Goal: Information Seeking & Learning: Learn about a topic

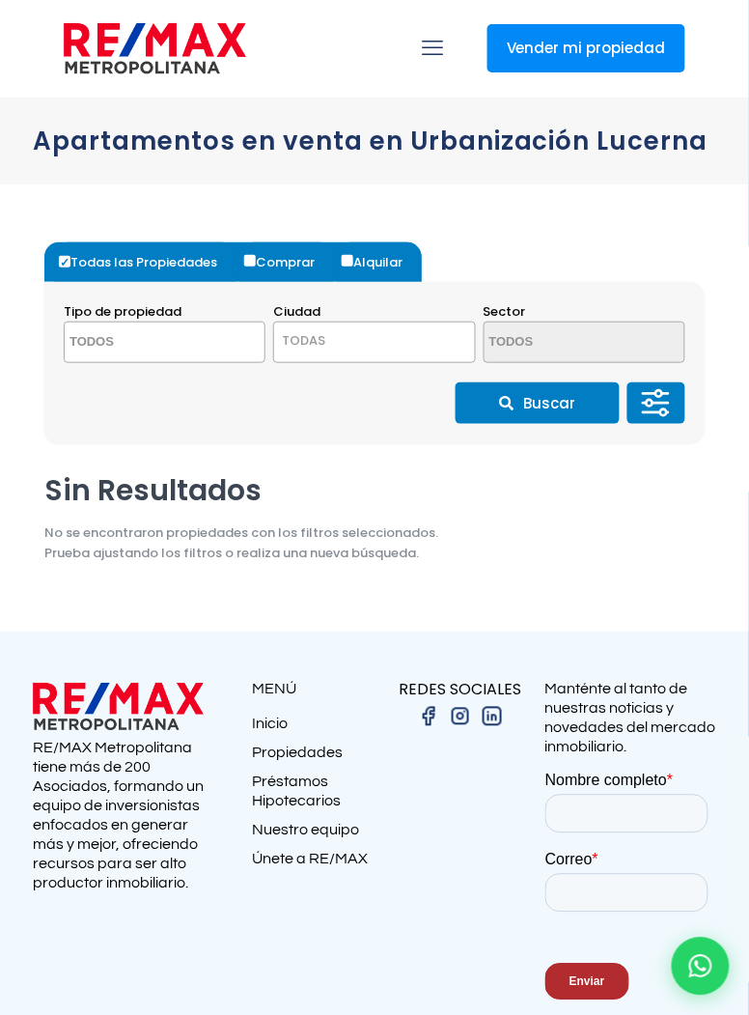
click at [116, 342] on textarea "Search" at bounding box center [147, 344] width 164 height 42
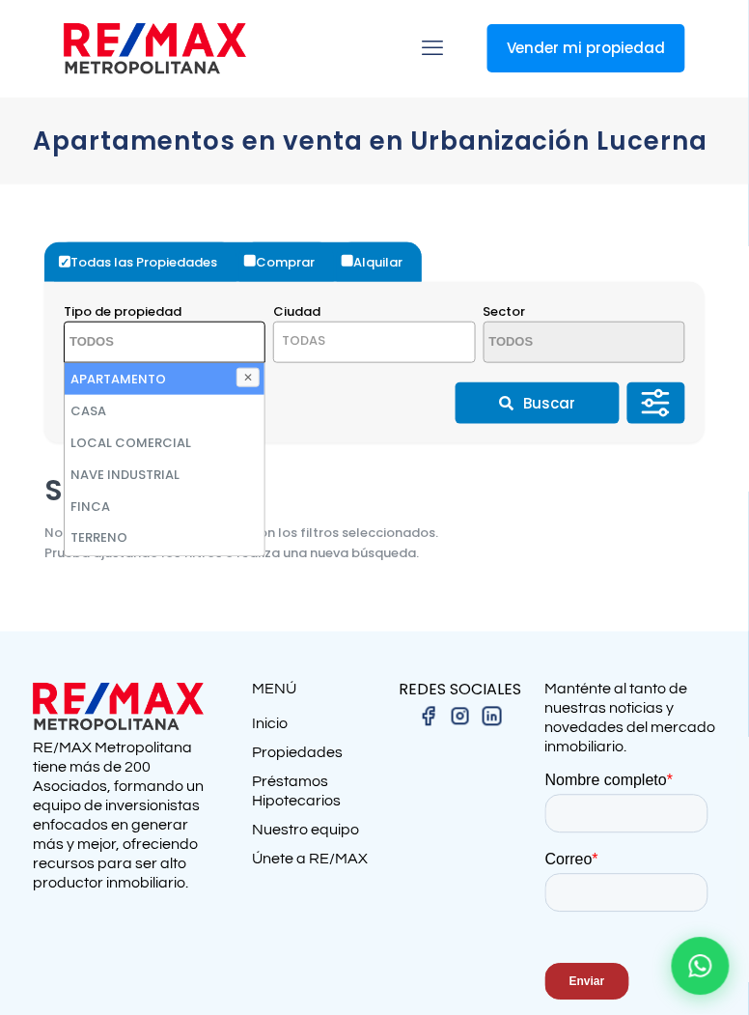
click at [164, 387] on li "APARTAMENTO" at bounding box center [165, 379] width 200 height 32
select select "apartment"
click at [356, 334] on span "TODAS" at bounding box center [374, 340] width 200 height 27
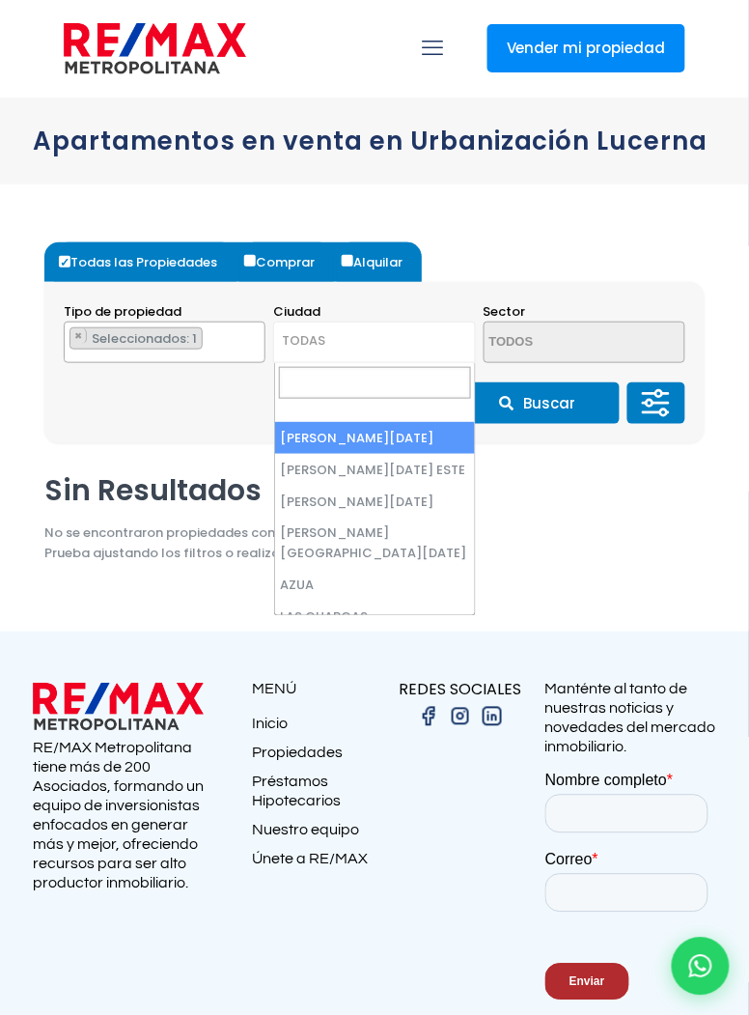
select select "148"
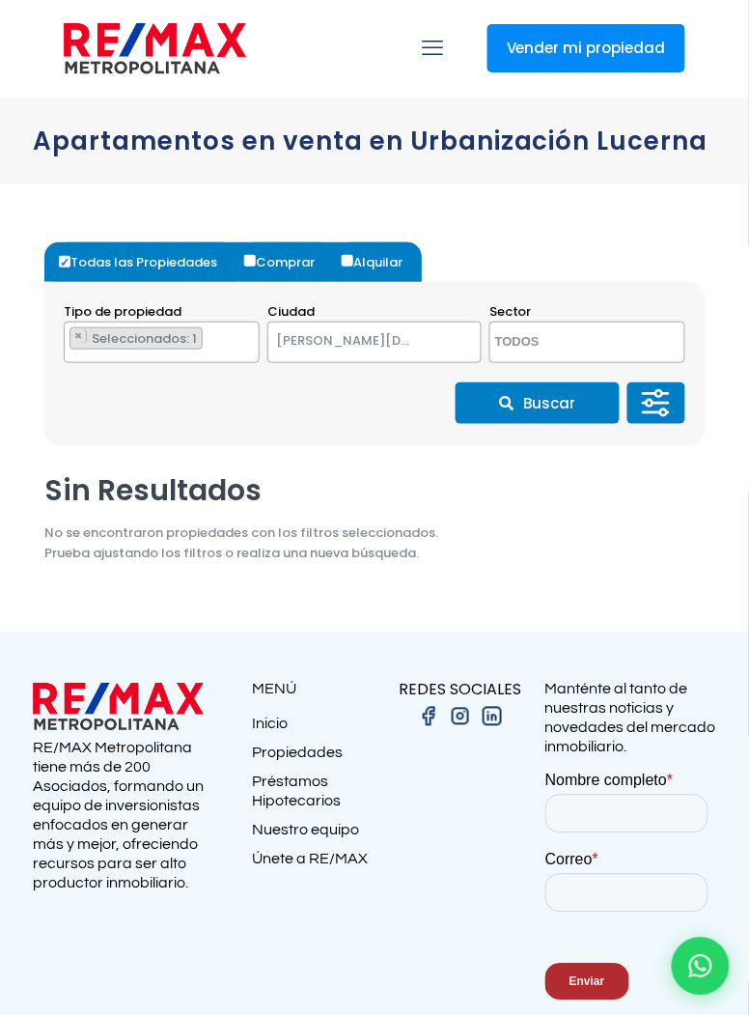
click at [635, 338] on textarea "Search" at bounding box center [573, 344] width 164 height 42
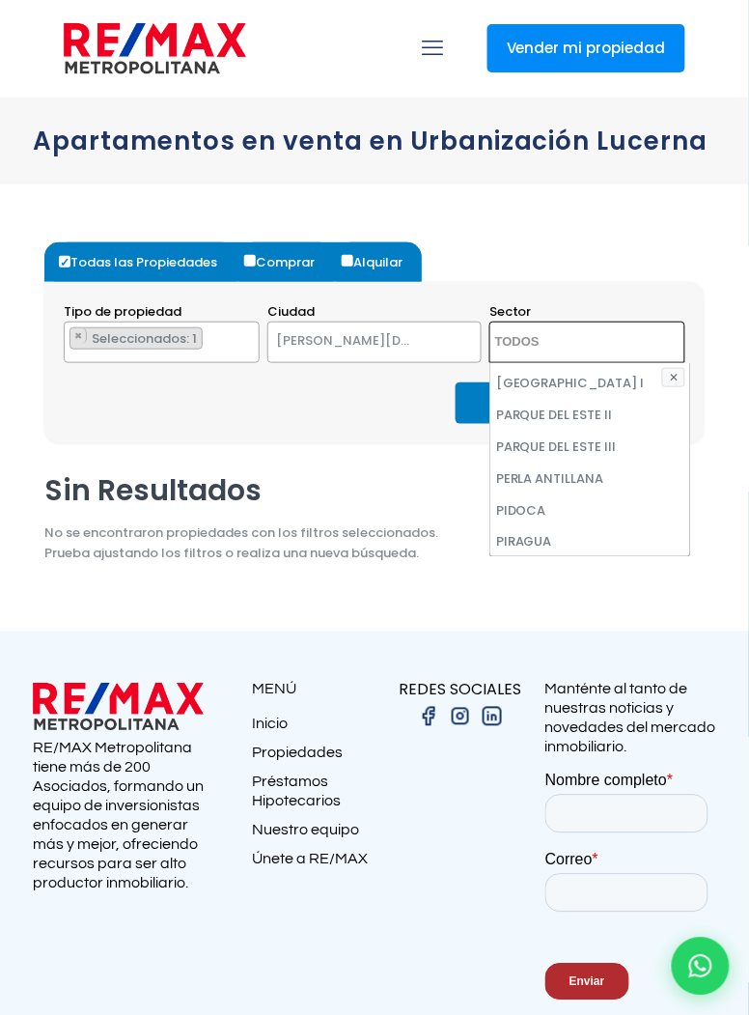
scroll to position [4807, 0]
click at [571, 721] on li "PRADOS DEL CACHÓN" at bounding box center [591, 737] width 200 height 32
select select "13229"
click at [623, 721] on li "PRADOS DEL CACHÓN" at bounding box center [591, 737] width 200 height 32
click at [603, 721] on li "PRADOS DEL CACHÓN" at bounding box center [591, 737] width 200 height 32
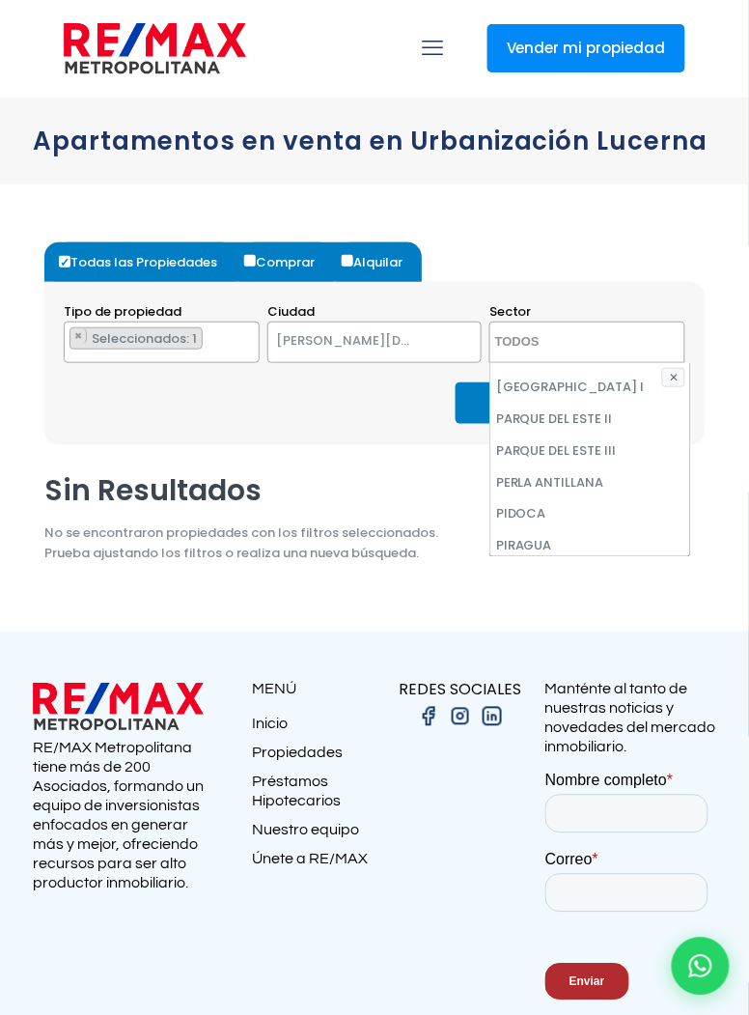
select select "13229"
click at [608, 327] on li "× Seleccionados: 1" at bounding box center [561, 338] width 133 height 22
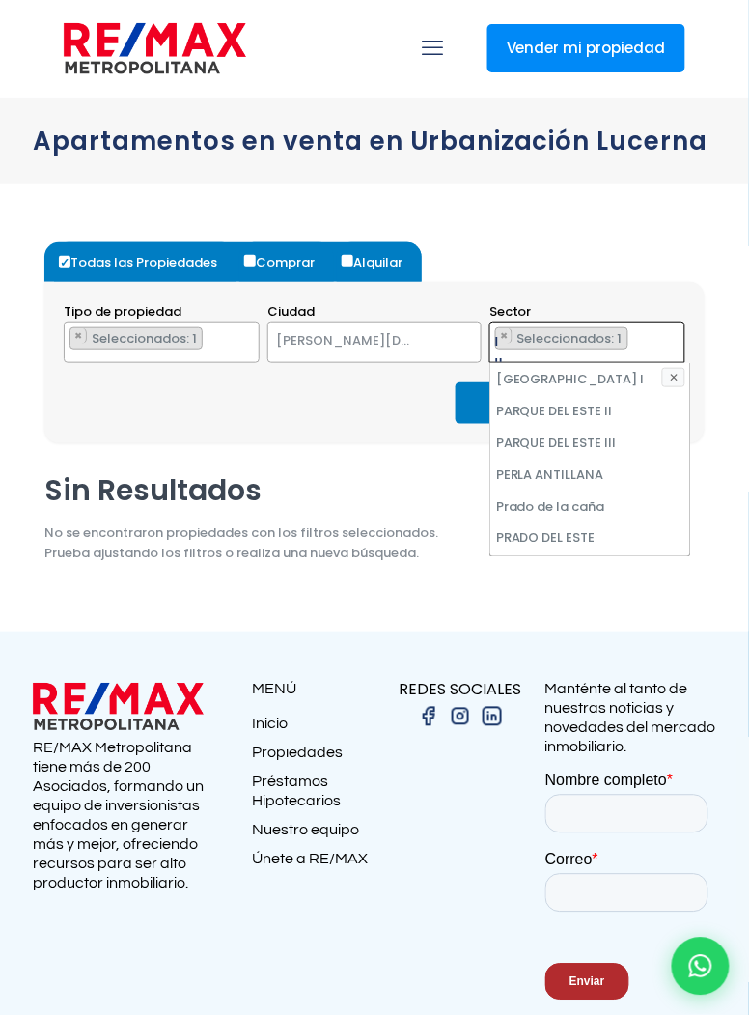
scroll to position [0, 0]
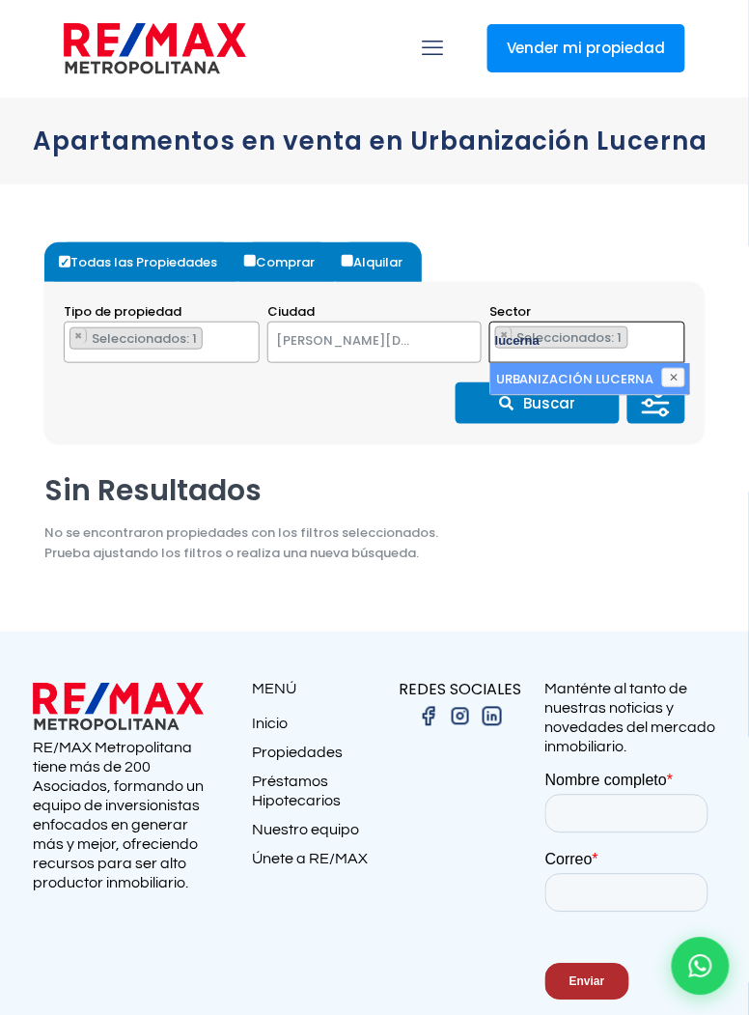
type textarea "lucerna"
click at [575, 376] on li "URBANIZACIÓN LUCERNA" at bounding box center [591, 379] width 200 height 32
click at [676, 367] on li "URBANIZACIÓN LUCERNA" at bounding box center [591, 379] width 200 height 32
click at [654, 332] on ul "× Seleccionados: 1" at bounding box center [576, 343] width 170 height 42
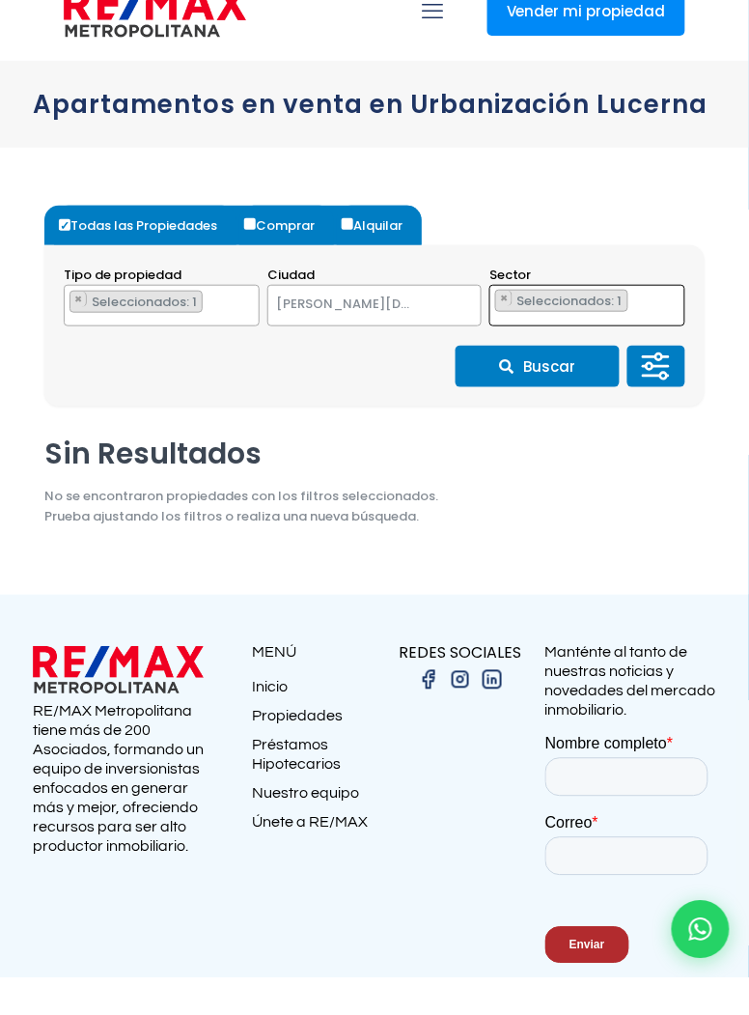
click at [640, 331] on ul "× Seleccionados: 1" at bounding box center [576, 343] width 170 height 42
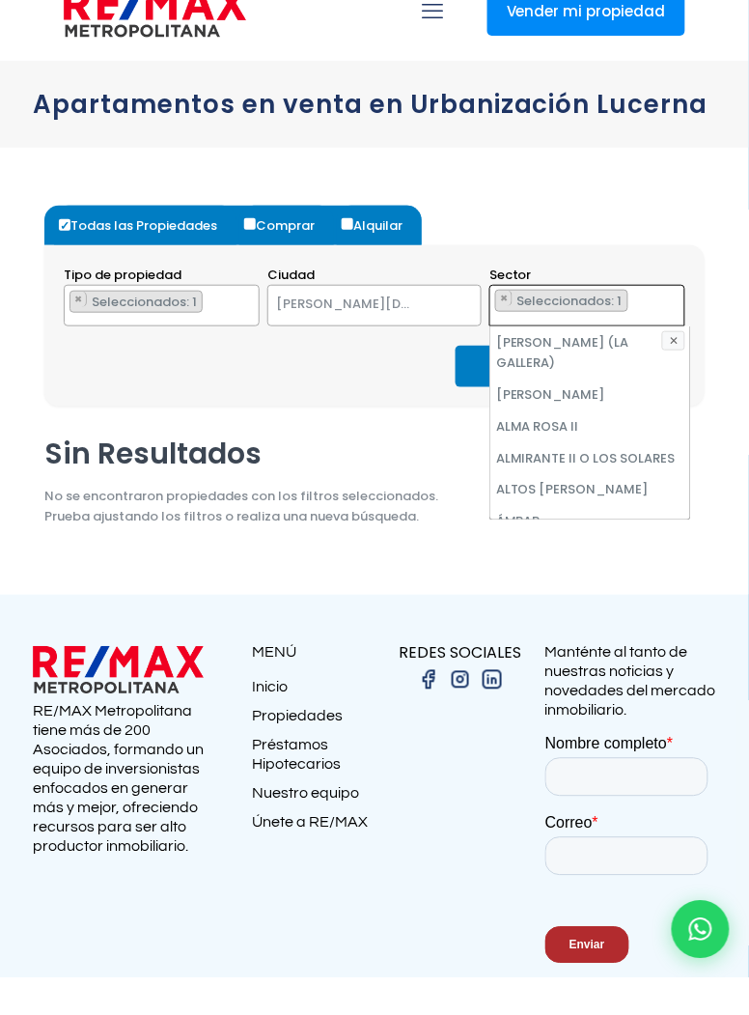
scroll to position [4857, 0]
click at [597, 671] on li "PRADOS DEL CACHÓN" at bounding box center [591, 687] width 200 height 32
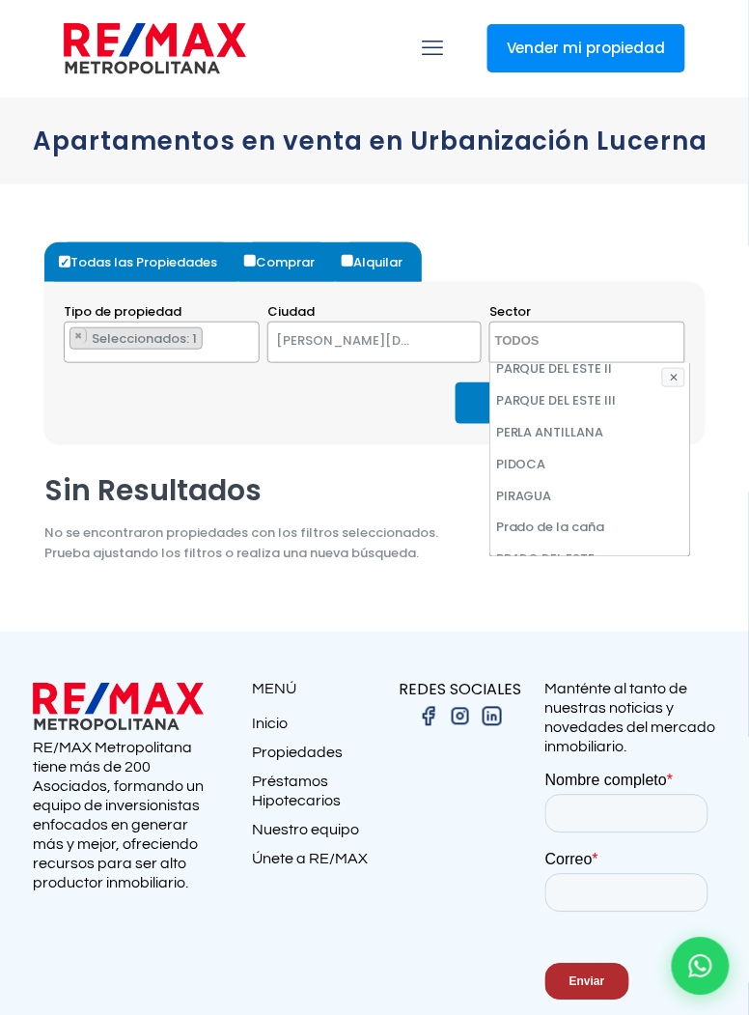
click at [518, 671] on li "PRADOS DEL CACHÓN" at bounding box center [591, 687] width 200 height 32
select select "13229"
click at [659, 329] on ul "× Seleccionados: 1" at bounding box center [576, 343] width 170 height 42
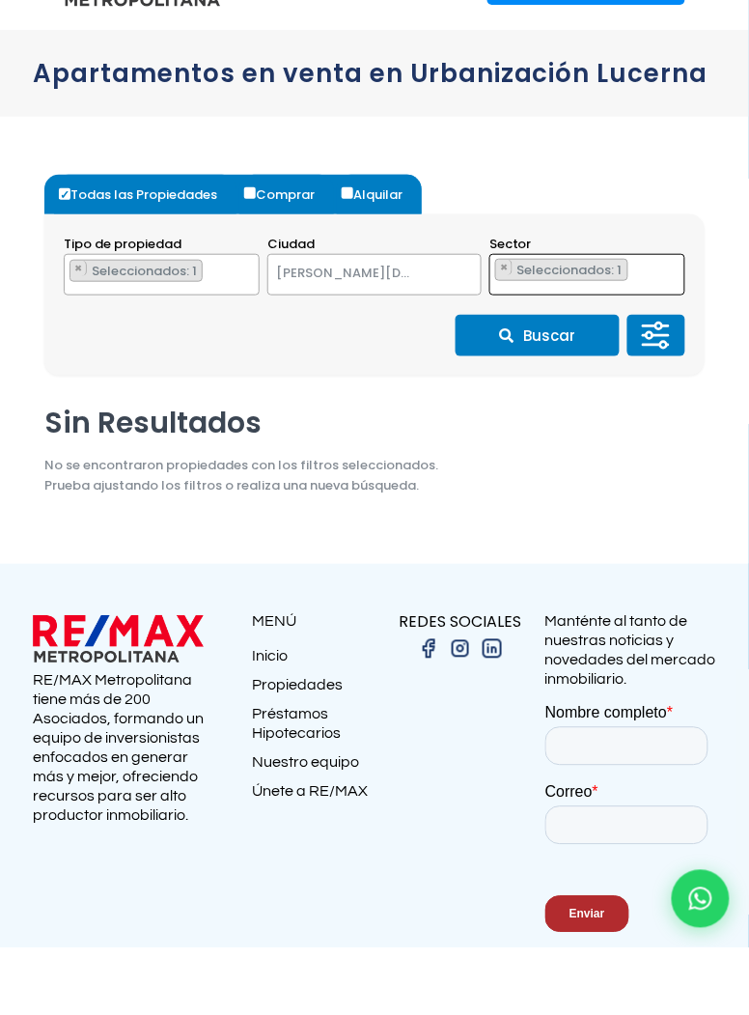
click at [656, 344] on ul "× Seleccionados: 1" at bounding box center [576, 343] width 170 height 42
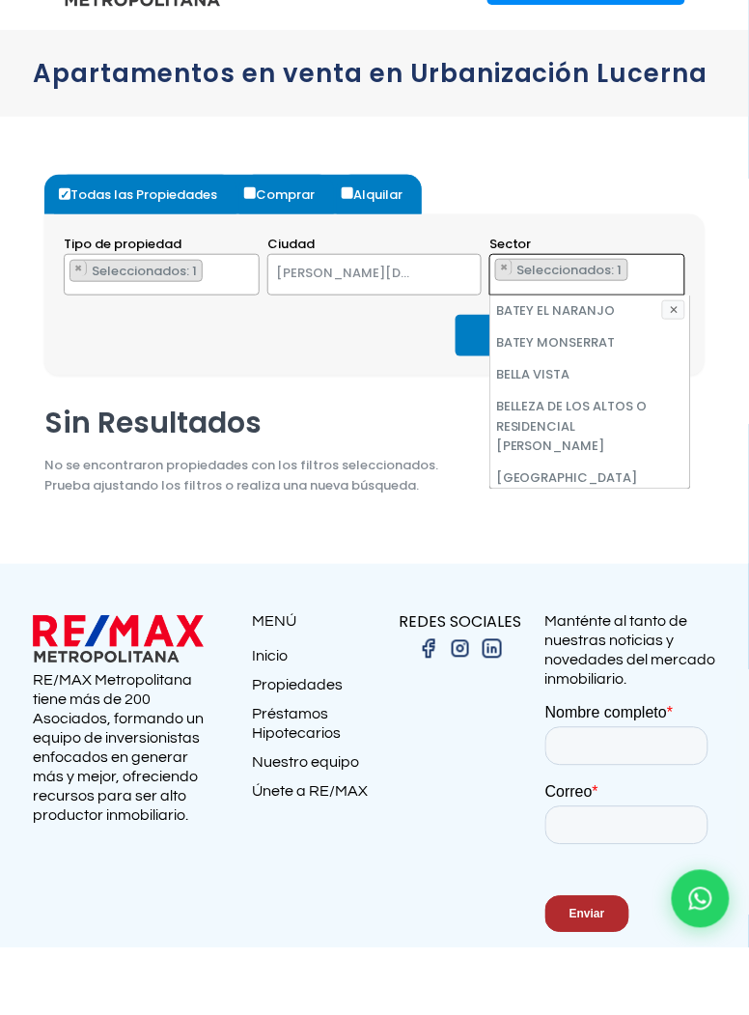
scroll to position [0, 0]
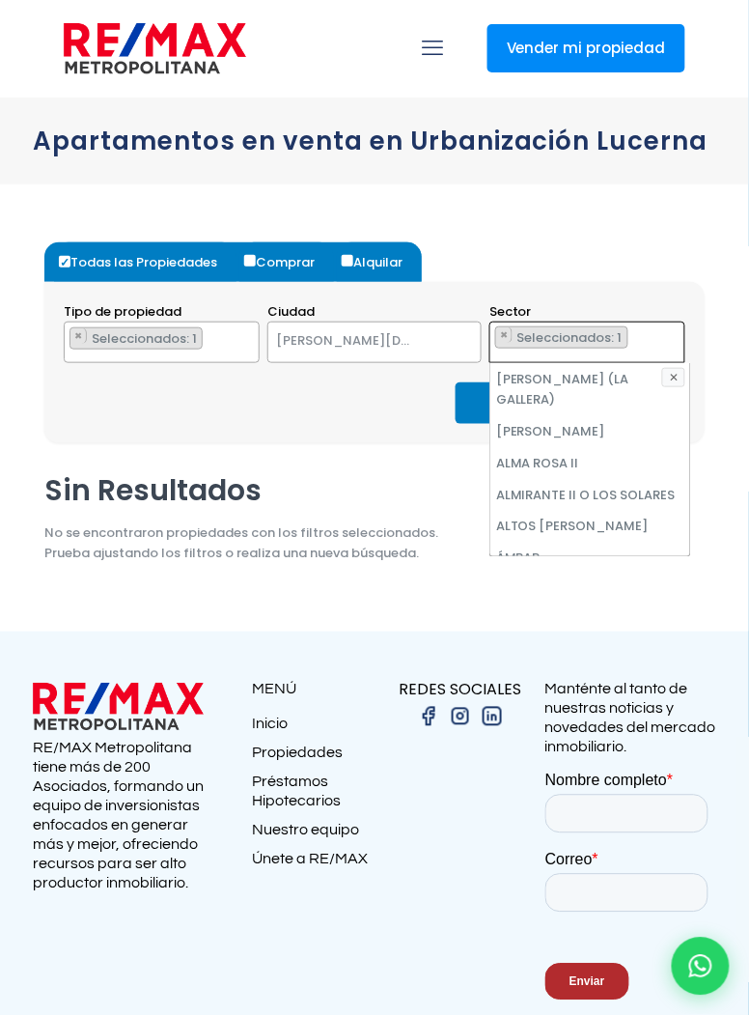
click at [643, 330] on ul "× Seleccionados: 1" at bounding box center [576, 343] width 170 height 42
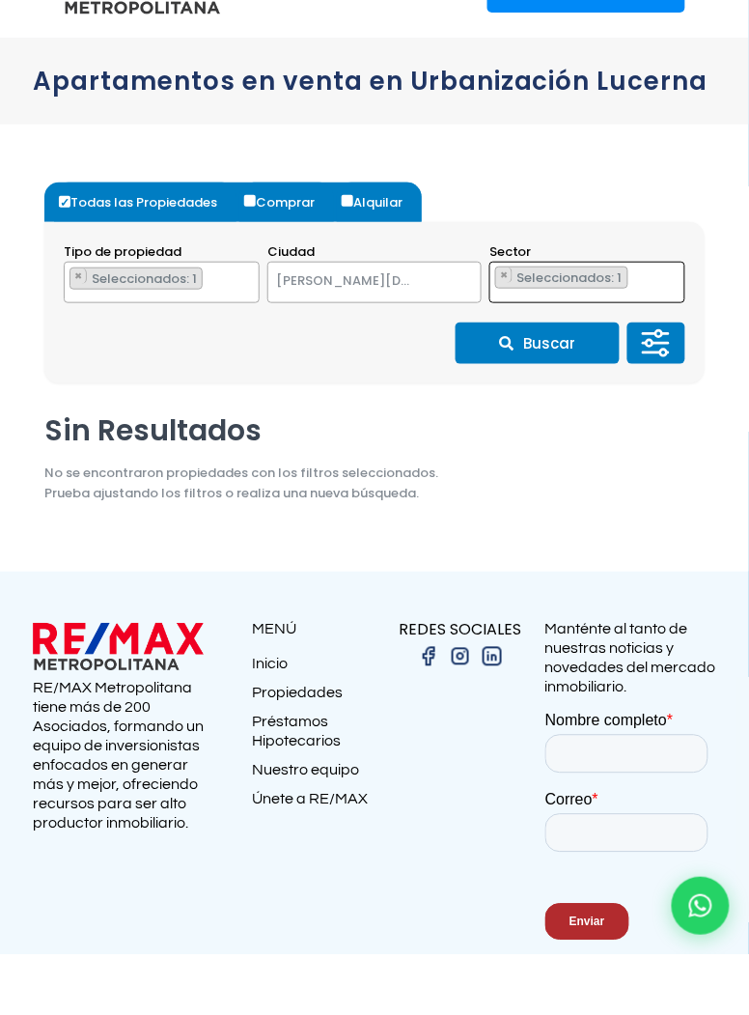
click at [646, 337] on ul "× Seleccionados: 1" at bounding box center [576, 343] width 170 height 42
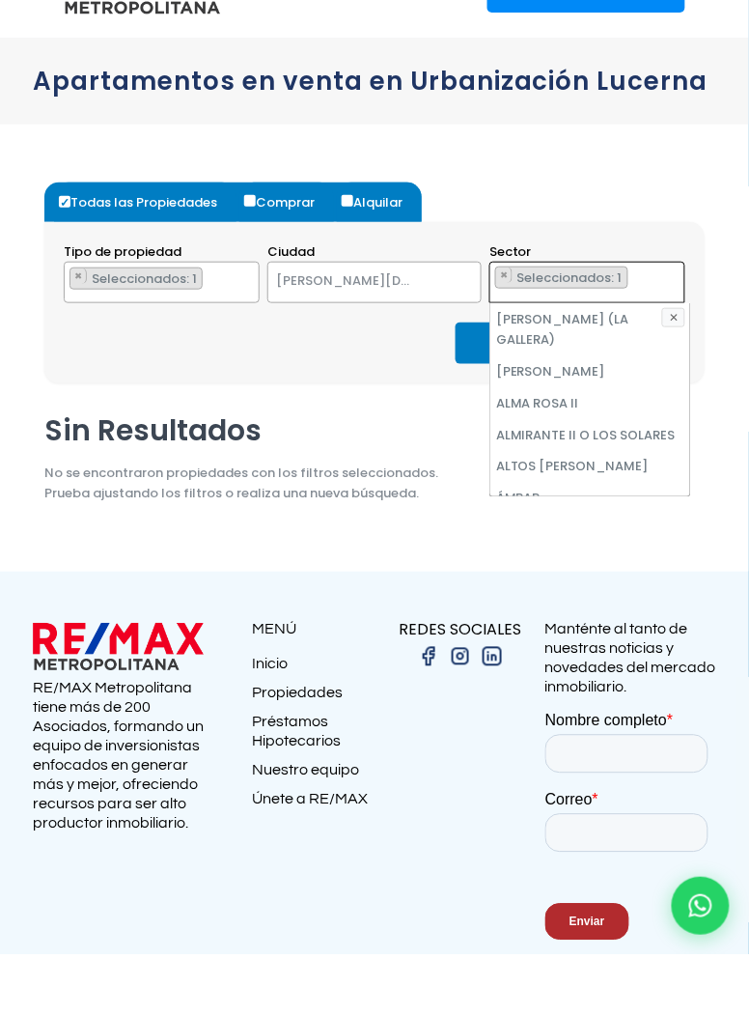
scroll to position [4900, 0]
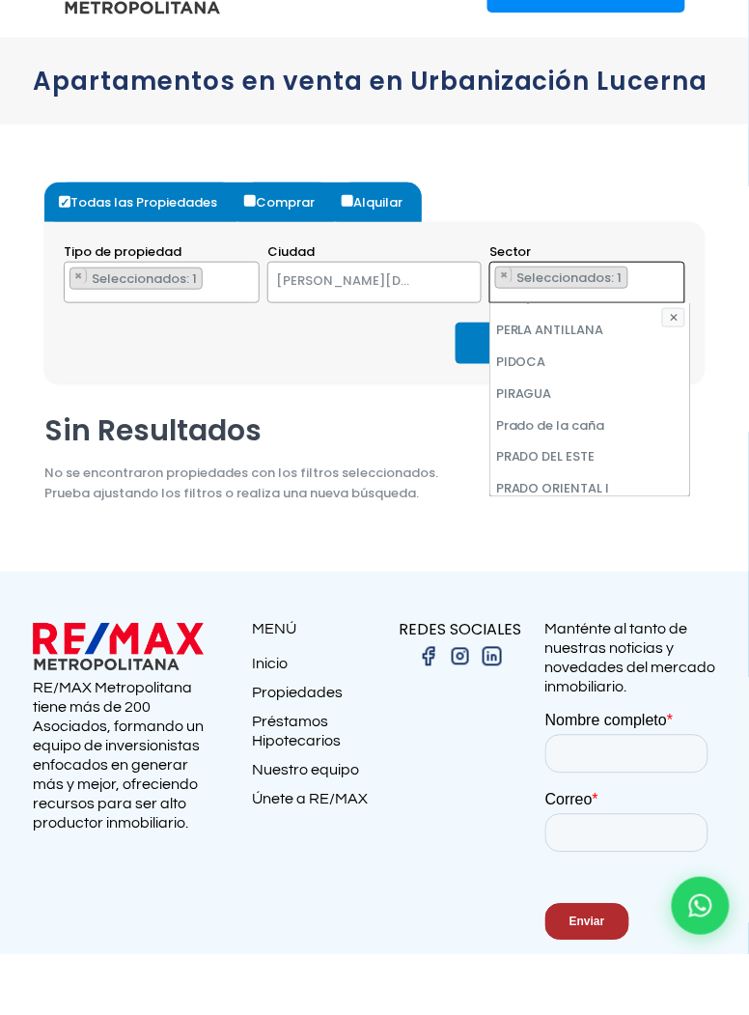
type textarea "PRADOS DEL CACHÓN"
select select
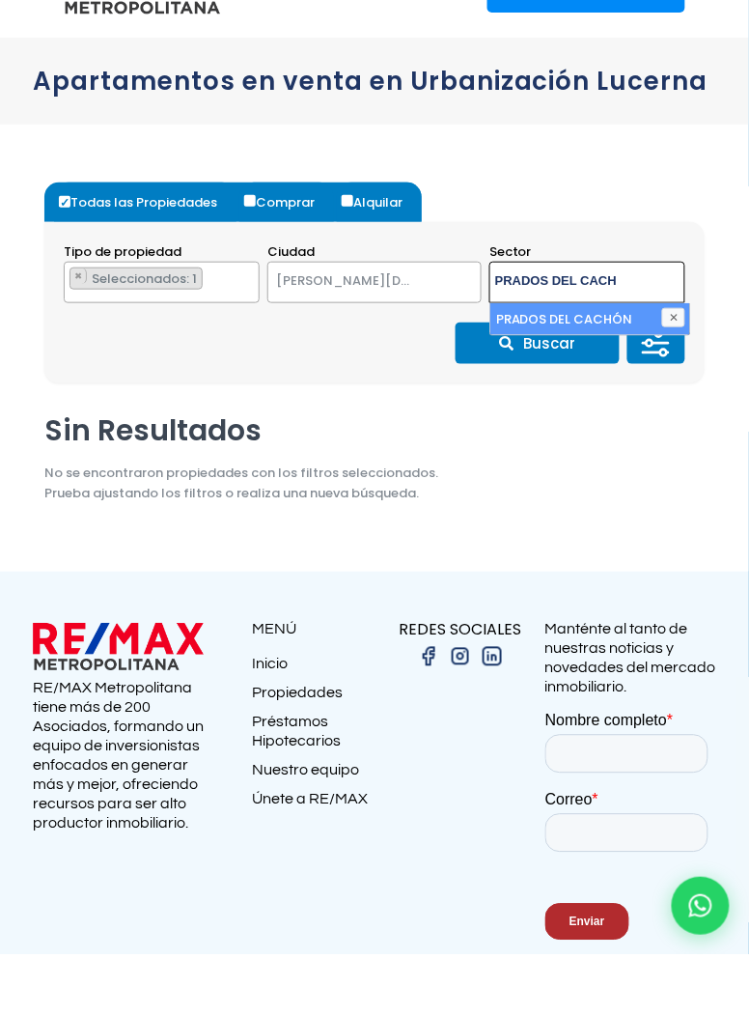
scroll to position [0, 0]
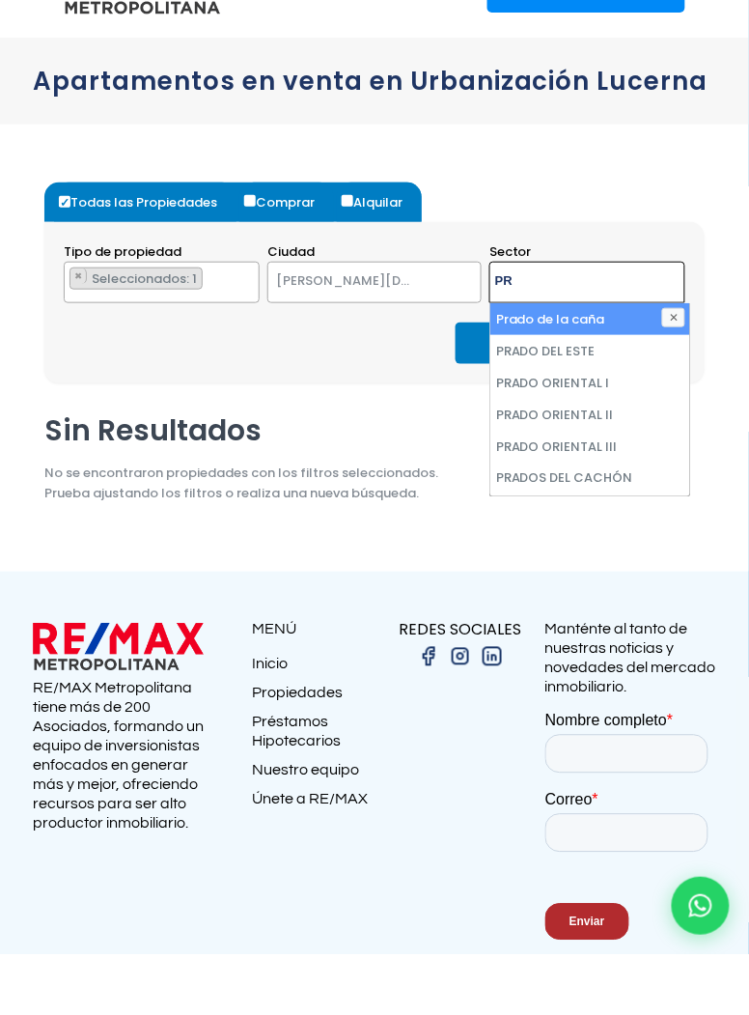
type textarea "P"
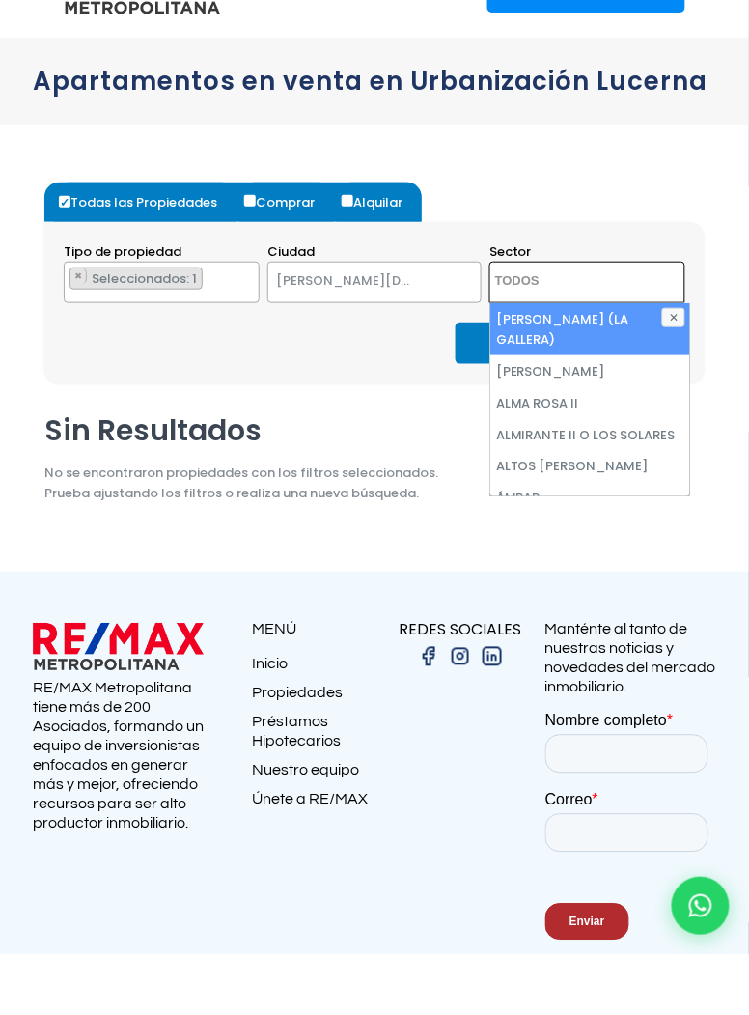
click at [562, 331] on textarea "Search" at bounding box center [573, 343] width 164 height 42
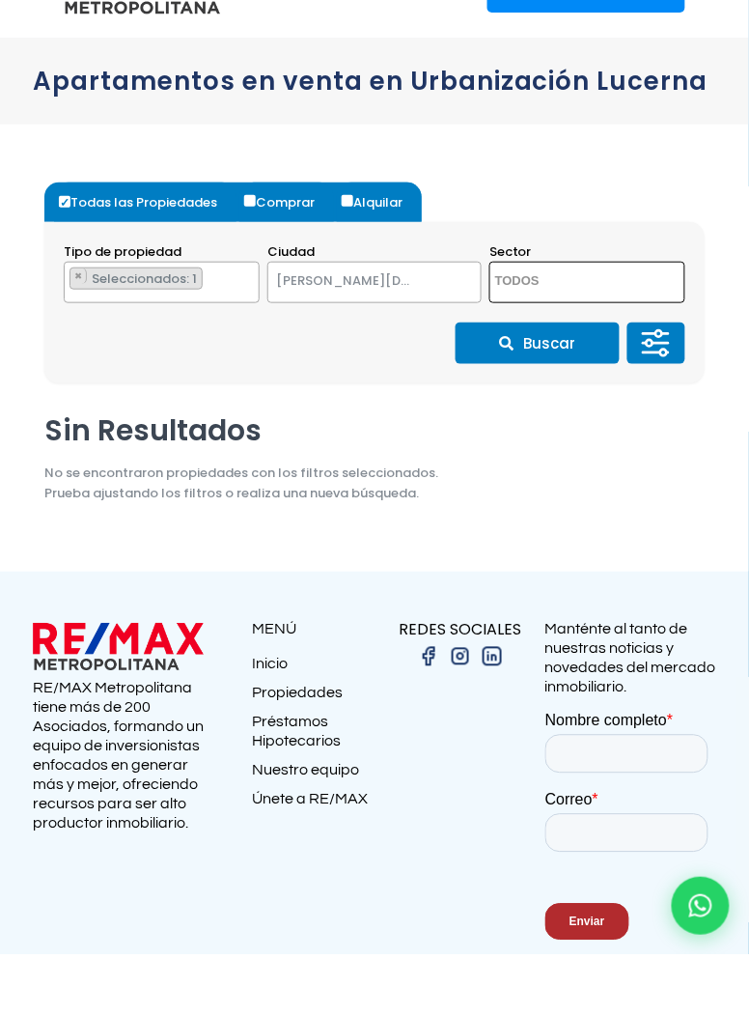
click at [561, 398] on button "Buscar" at bounding box center [538, 403] width 164 height 42
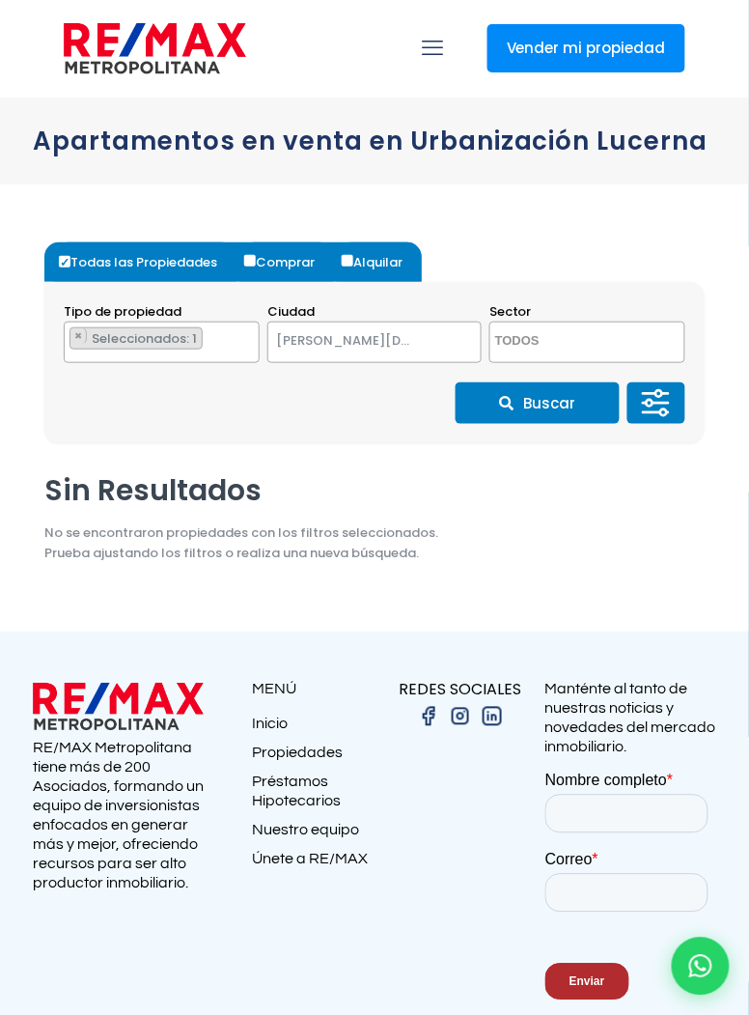
click at [548, 400] on button "Buscar" at bounding box center [538, 403] width 164 height 42
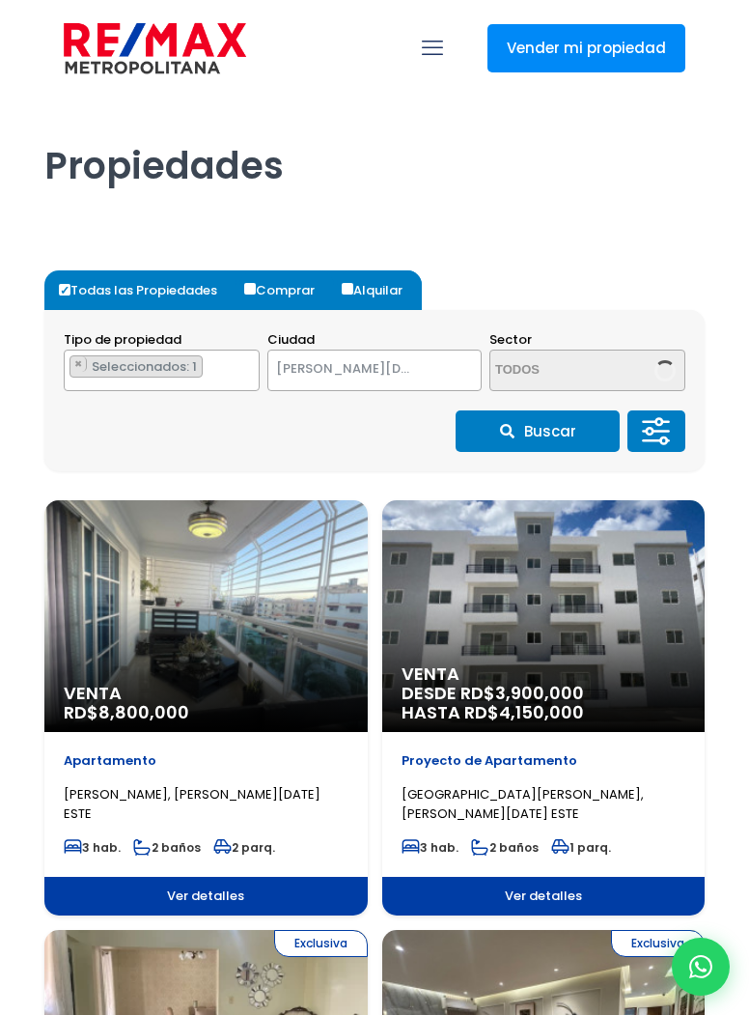
select select "148"
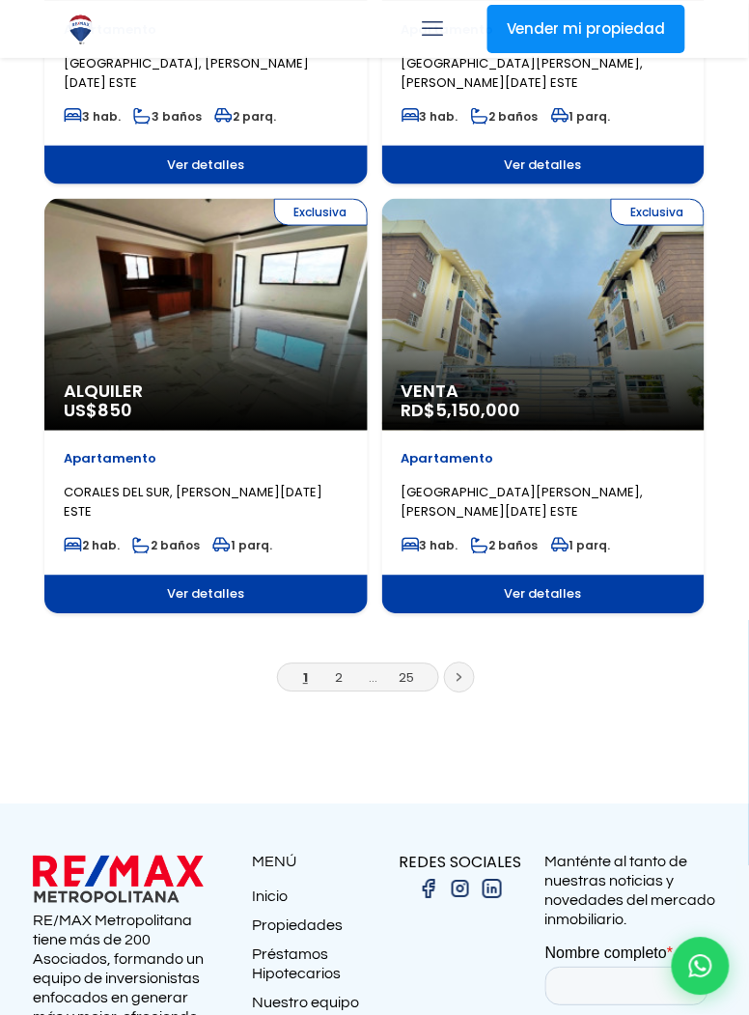
scroll to position [3309, 0]
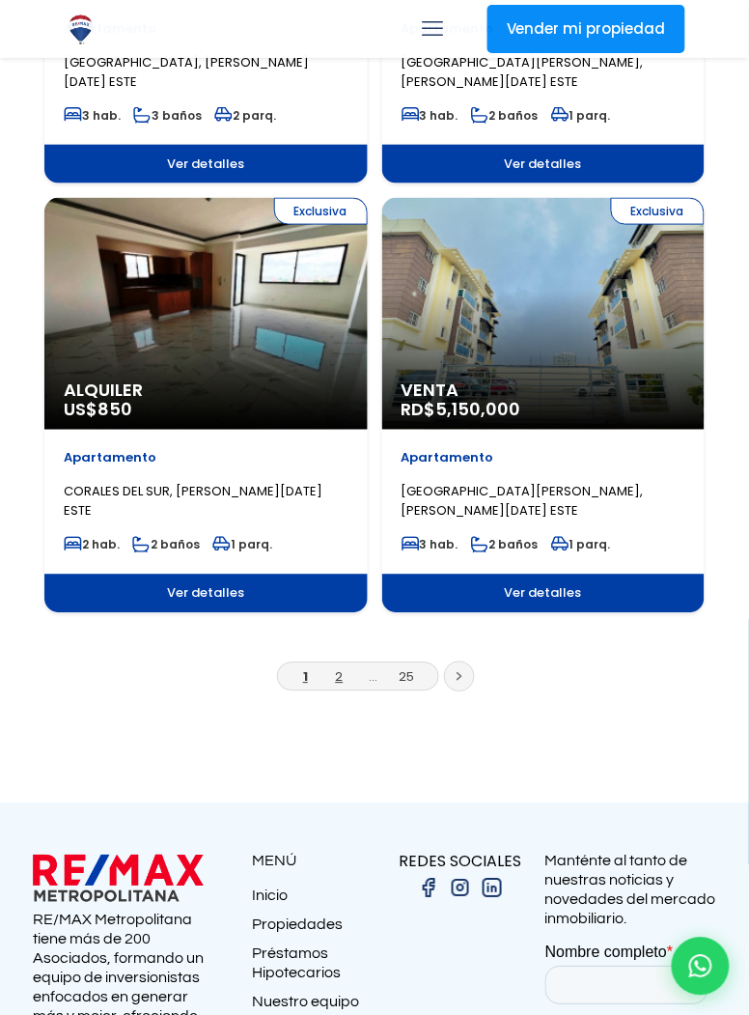
click at [342, 681] on link "2" at bounding box center [340, 677] width 8 height 18
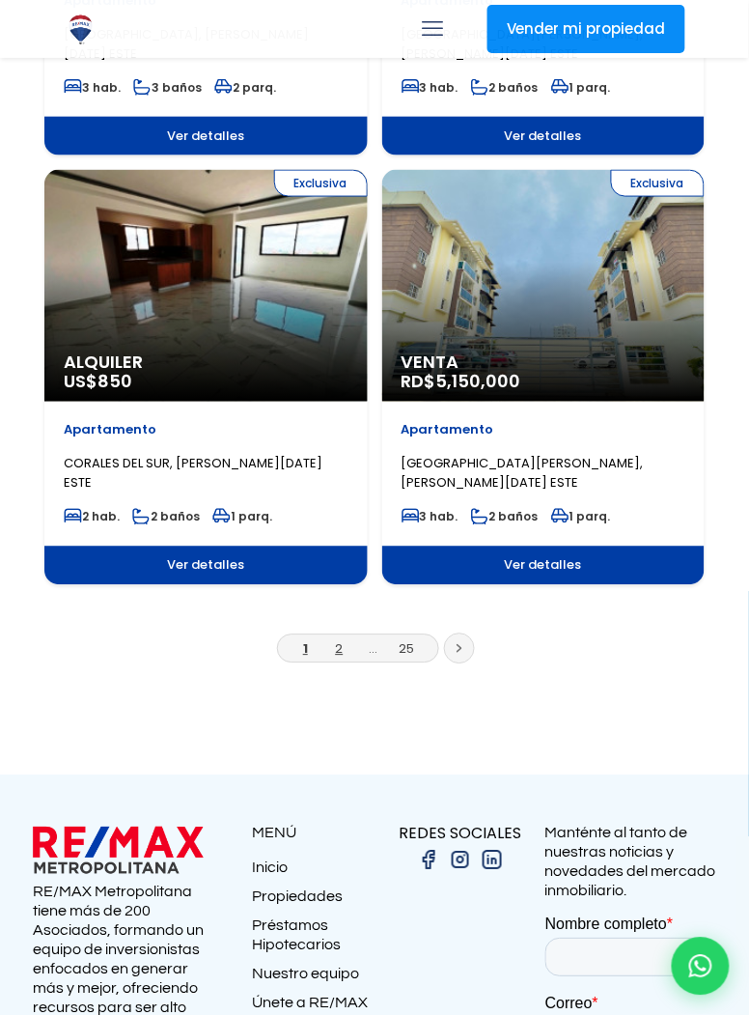
scroll to position [3371, 0]
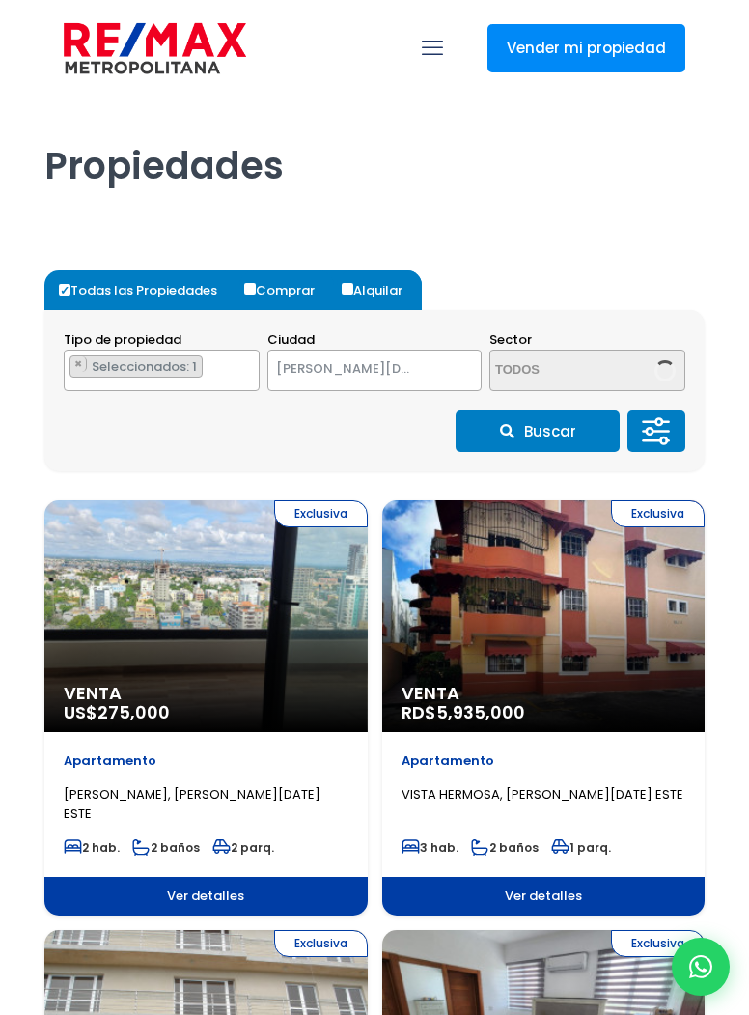
select select "148"
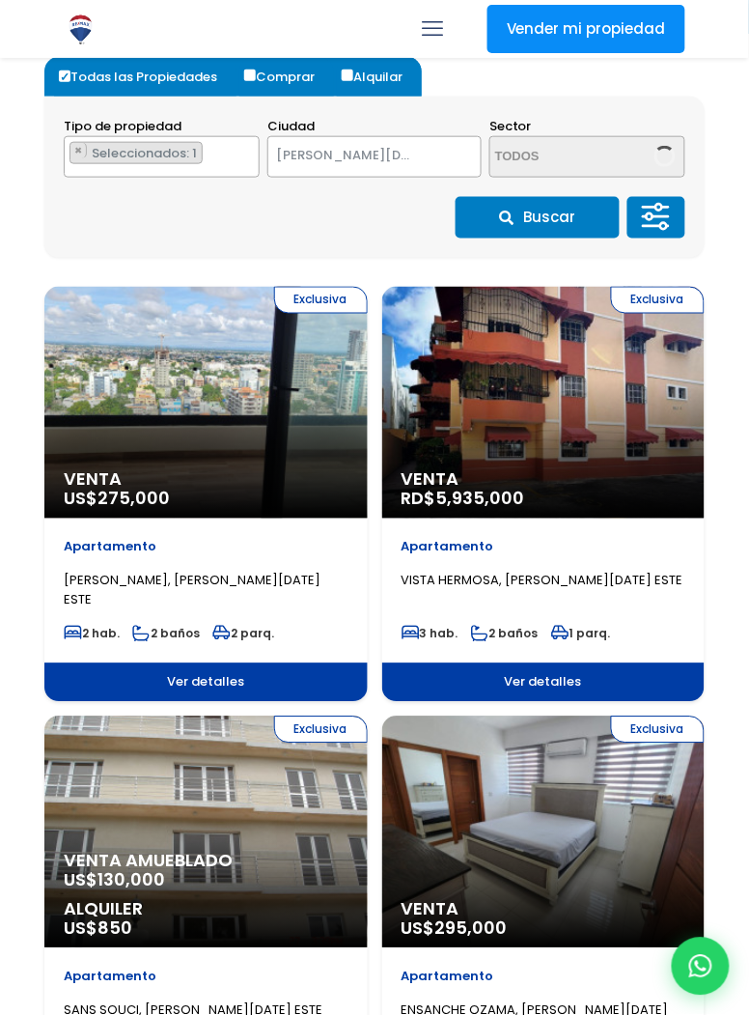
scroll to position [213, 0]
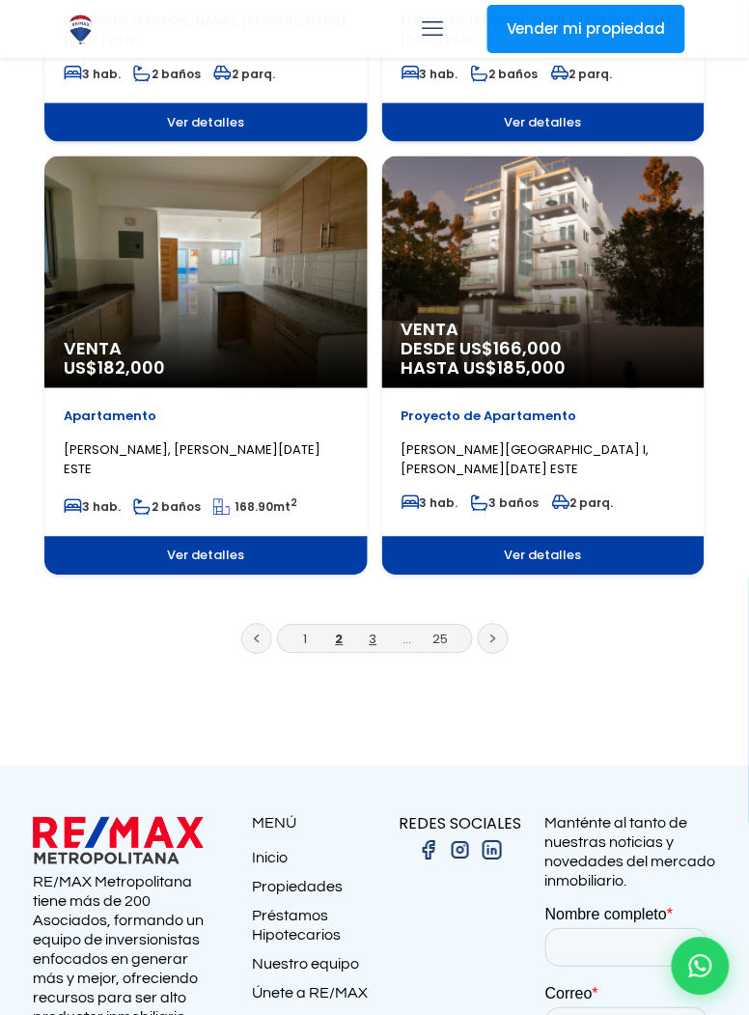
click at [373, 635] on link "3" at bounding box center [374, 640] width 8 height 18
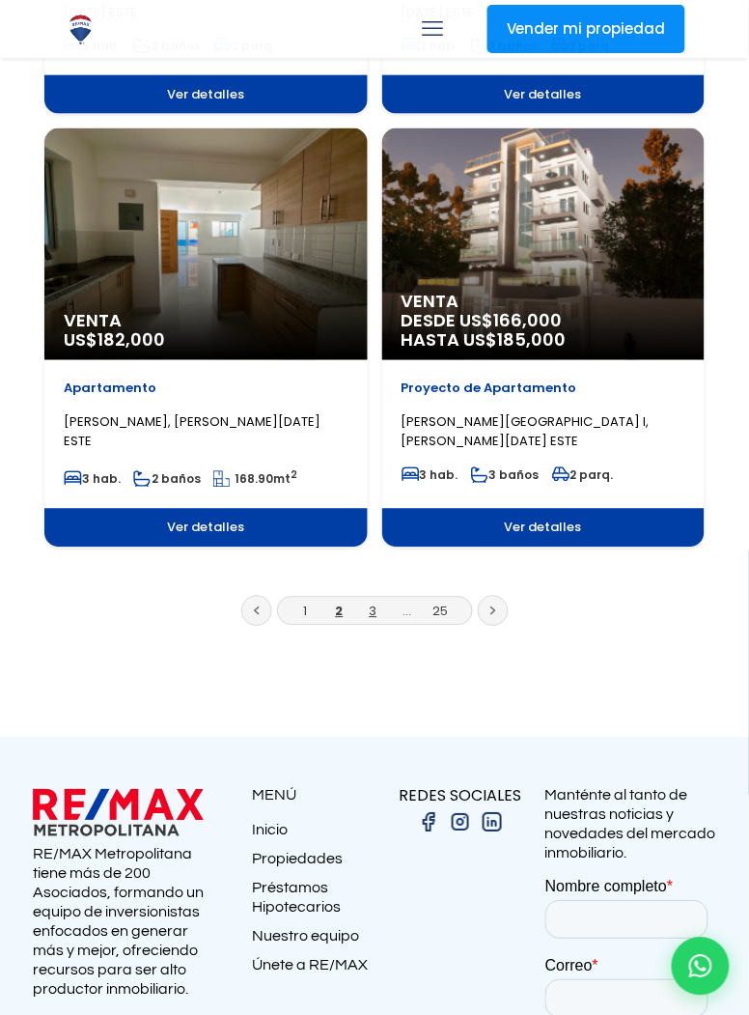
scroll to position [3413, 0]
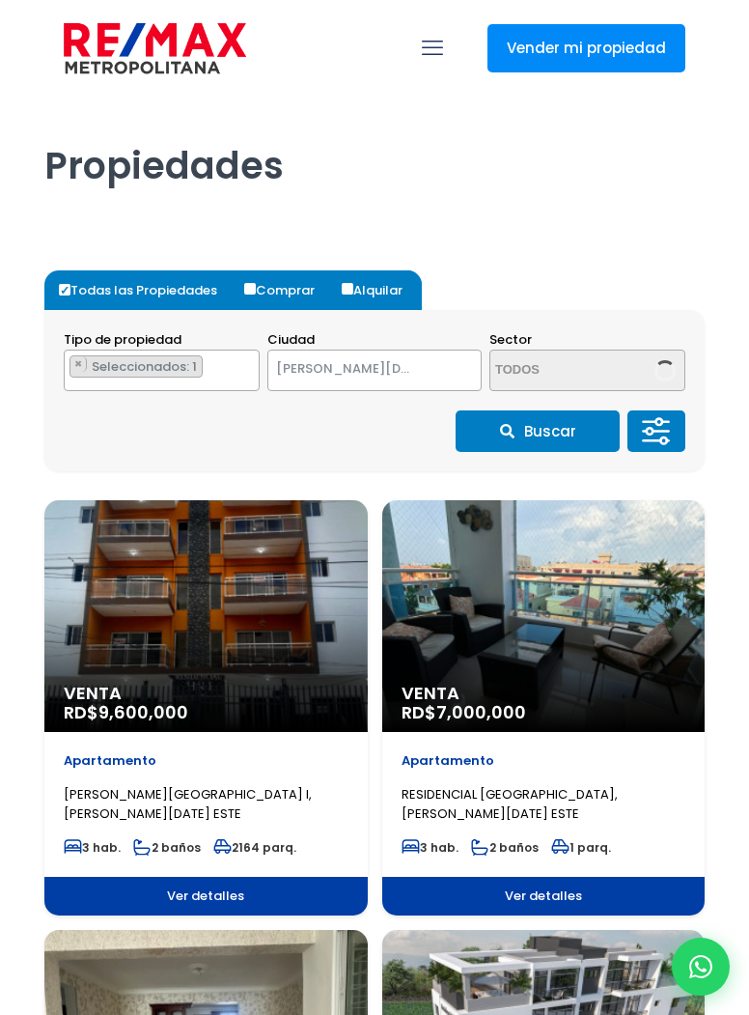
select select "148"
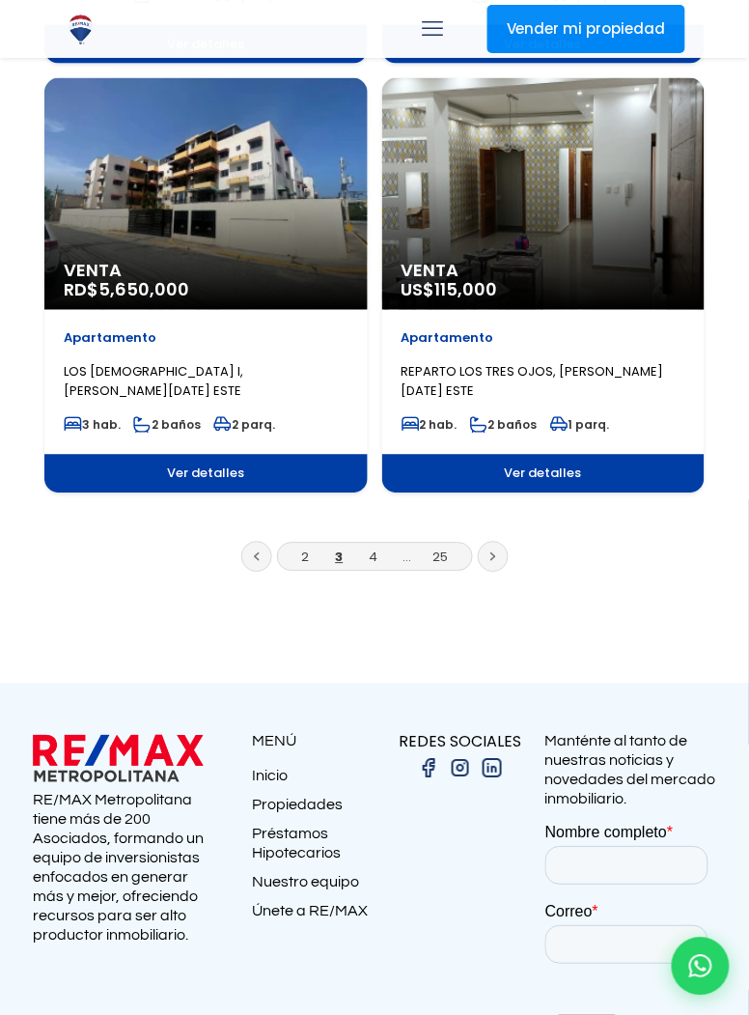
scroll to position [3428, 0]
